Goal: Information Seeking & Learning: Learn about a topic

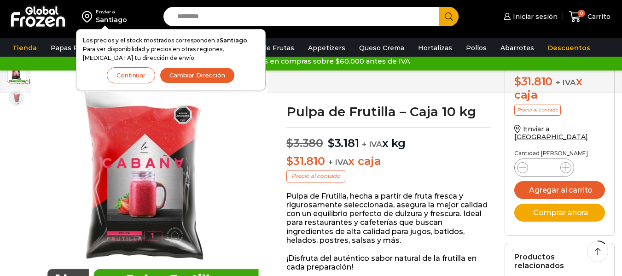
scroll to position [130, 0]
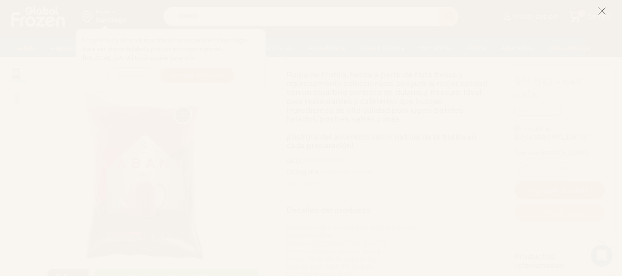
click at [598, 9] on icon at bounding box center [602, 11] width 8 height 8
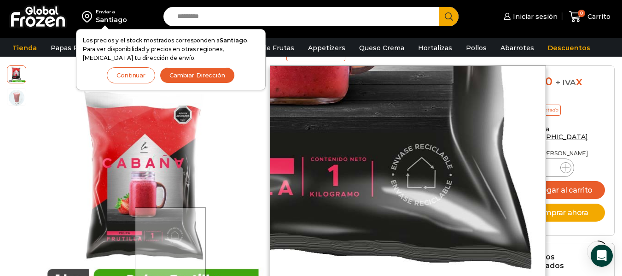
click at [171, 243] on div at bounding box center [170, 242] width 71 height 71
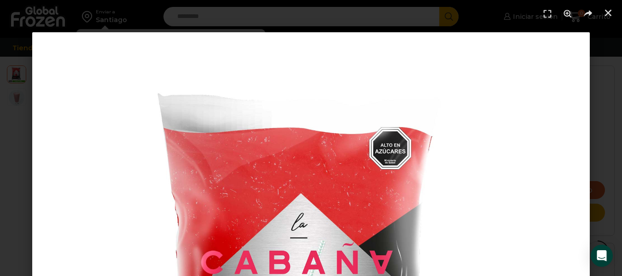
scroll to position [227, 0]
click at [612, 16] on icon "Cerrar (Esc)" at bounding box center [608, 12] width 9 height 9
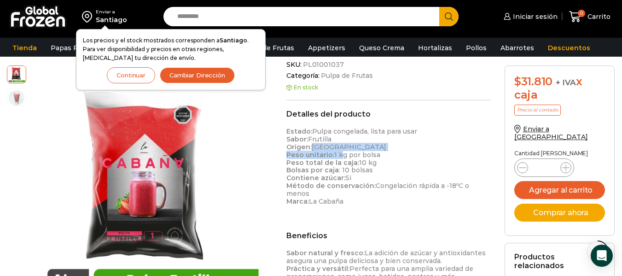
drag, startPoint x: 311, startPoint y: 146, endPoint x: 340, endPoint y: 152, distance: 30.0
click at [340, 152] on p "Estado: Pulpa congelada, lista para usar Sabor: Frutilla Origen: Chile Peso uni…" at bounding box center [388, 166] width 204 height 77
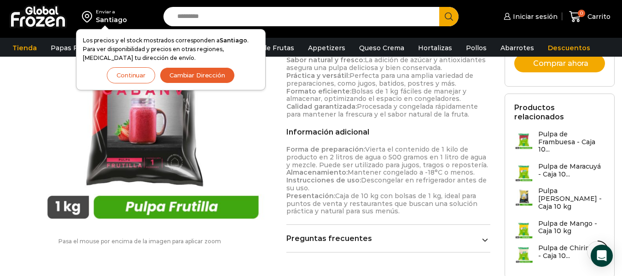
scroll to position [420, 0]
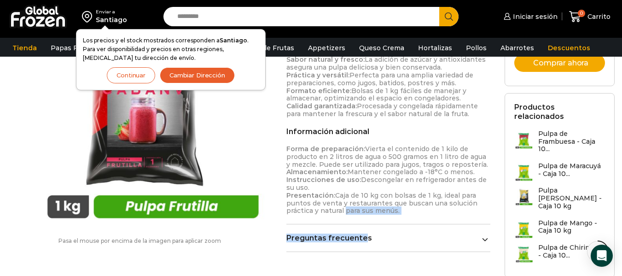
drag, startPoint x: 383, startPoint y: 228, endPoint x: 367, endPoint y: 226, distance: 16.3
click at [367, 226] on div "Detalles del producto Estado: Pulpa congelada, lista para usar Sabor: Frutilla …" at bounding box center [388, 84] width 204 height 336
click at [367, 233] on link "Preguntas frecuentes" at bounding box center [388, 237] width 204 height 9
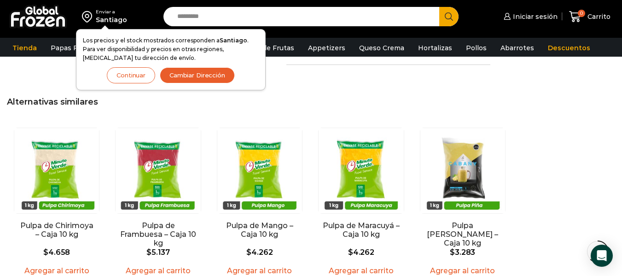
scroll to position [792, 0]
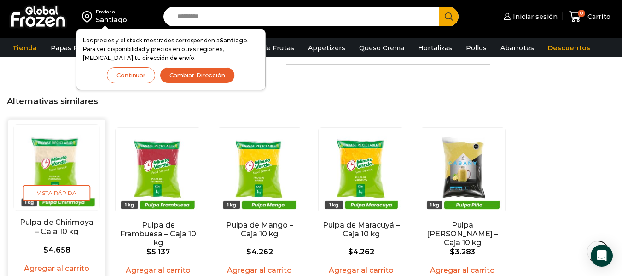
click at [47, 162] on img "1 / 5" at bounding box center [57, 168] width 86 height 86
click at [58, 185] on span "Vista Rápida" at bounding box center [57, 193] width 68 height 16
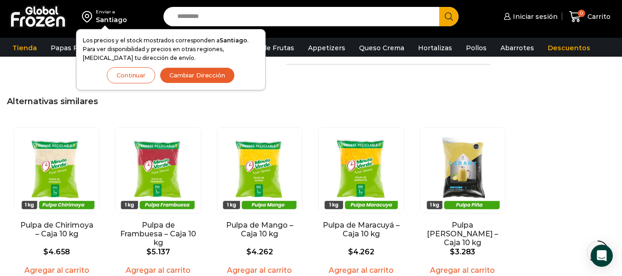
click at [54, 152] on img "1 / 5" at bounding box center [56, 170] width 85 height 85
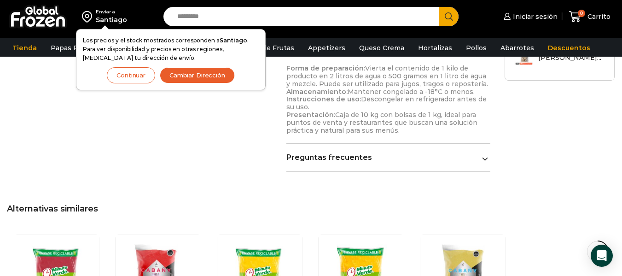
scroll to position [622, 0]
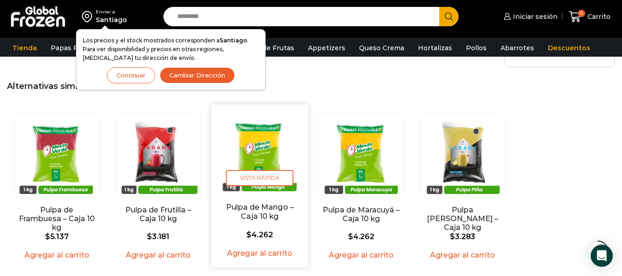
click at [230, 152] on img "3 / 5" at bounding box center [260, 153] width 86 height 86
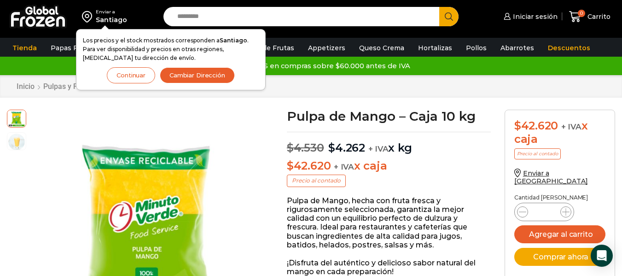
click at [111, 71] on button "Continuar" at bounding box center [131, 75] width 48 height 16
